Goal: Information Seeking & Learning: Learn about a topic

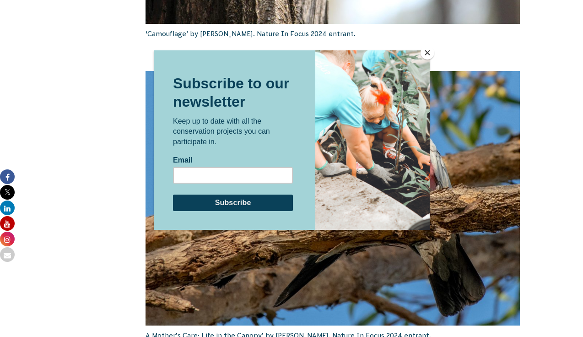
scroll to position [1227, 0]
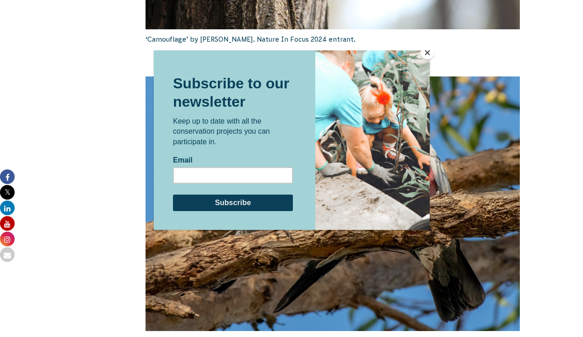
click at [427, 51] on button "Close" at bounding box center [428, 53] width 14 height 14
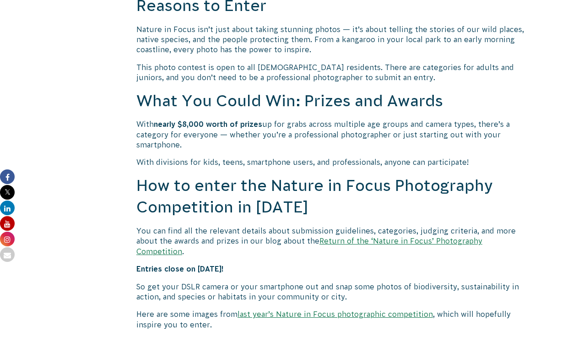
scroll to position [672, 0]
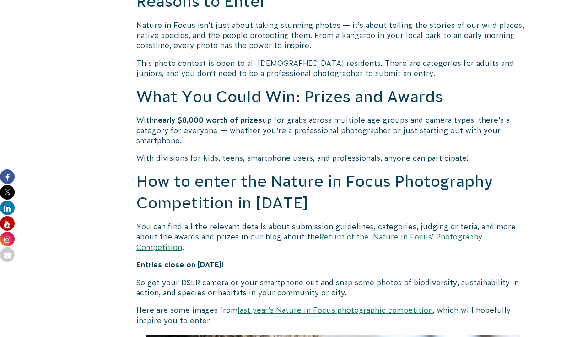
click at [420, 233] on link "Return of the ‘Nature in Focus’ Photography Competition" at bounding box center [309, 242] width 346 height 18
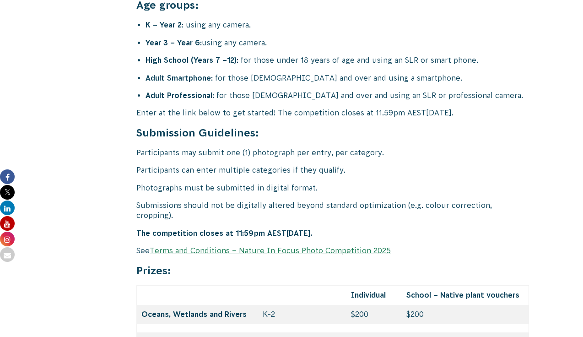
scroll to position [3703, 0]
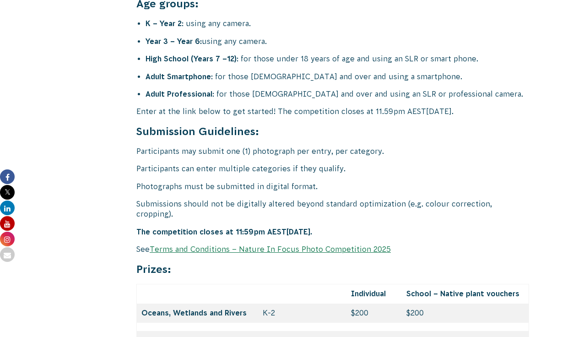
click at [303, 245] on link "Terms and Conditions – Nature In Focus Photo Competition 2025" at bounding box center [270, 249] width 241 height 8
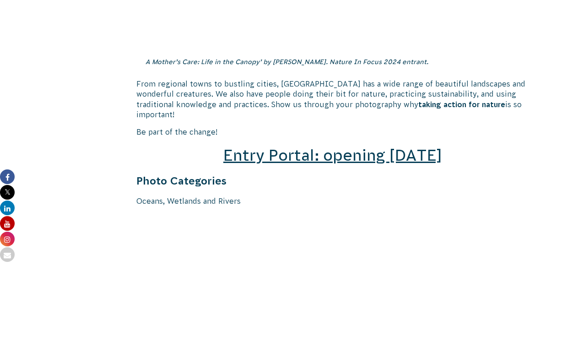
scroll to position [1271, 0]
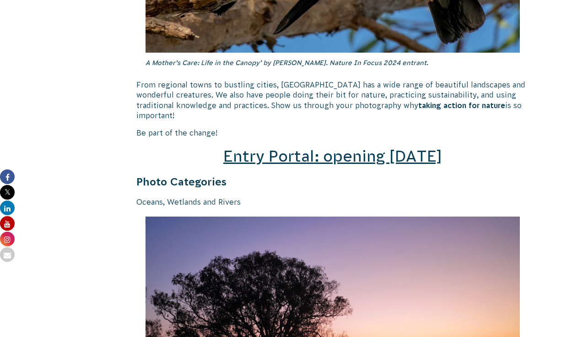
click at [339, 147] on span "Entry Portal: opening July 4" at bounding box center [332, 155] width 219 height 17
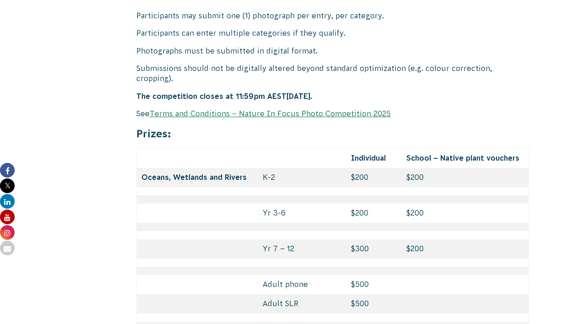
scroll to position [3839, 0]
click at [291, 109] on link "Terms and Conditions – Nature In Focus Photo Competition 2025" at bounding box center [270, 113] width 241 height 8
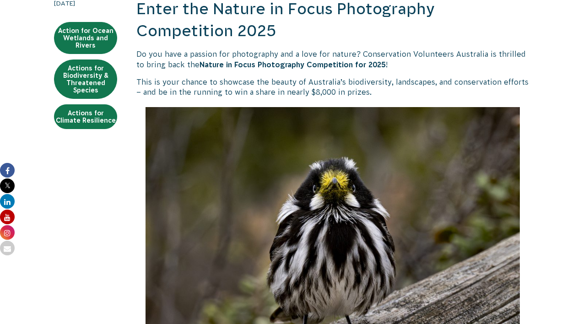
scroll to position [233, 0]
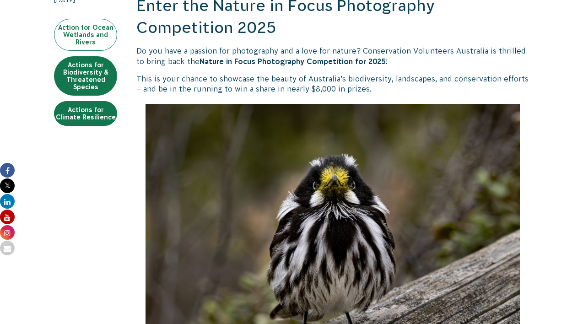
click at [89, 35] on link "Action for Ocean Wetlands and Rivers" at bounding box center [85, 35] width 63 height 32
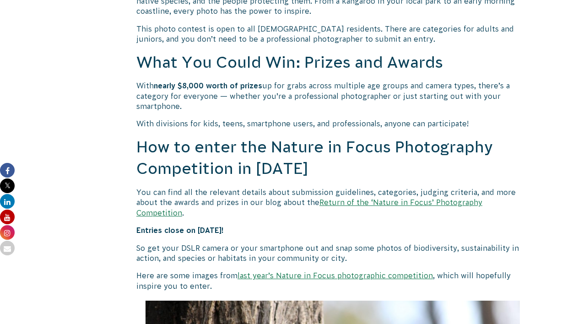
scroll to position [706, 0]
click at [343, 271] on link "last year’s Nature in Focus photographic competition" at bounding box center [335, 275] width 195 height 8
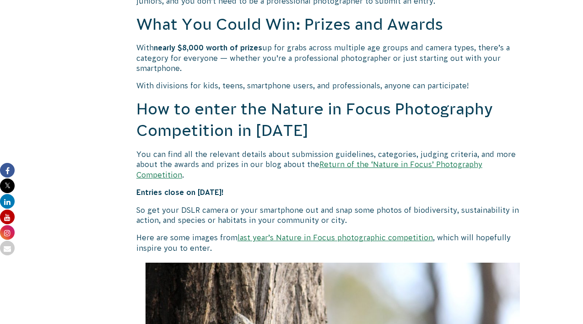
scroll to position [759, 0]
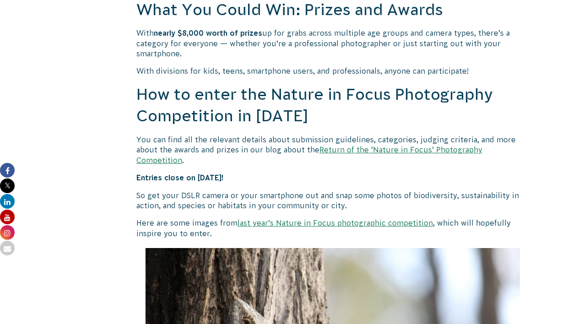
click at [405, 146] on link "Return of the ‘Nature in Focus’ Photography Competition" at bounding box center [309, 155] width 346 height 18
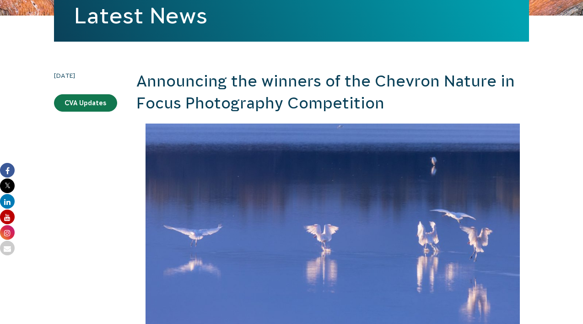
scroll to position [132, 0]
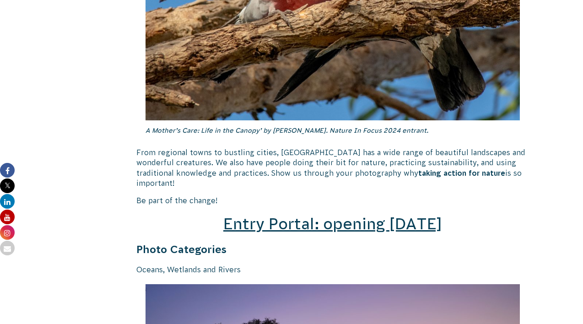
scroll to position [1199, 0]
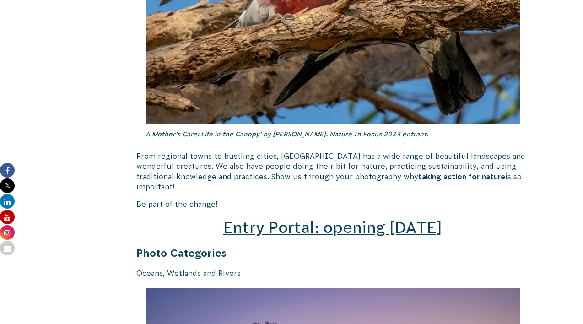
click at [332, 219] on span "Entry Portal: opening [DATE]" at bounding box center [332, 227] width 219 height 17
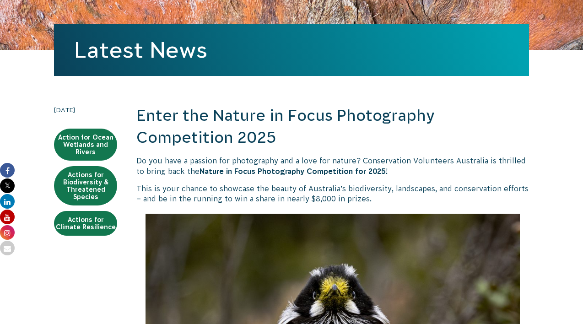
scroll to position [45, 0]
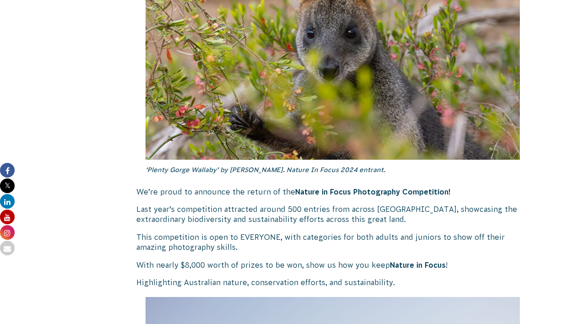
scroll to position [386, 0]
